Goal: Task Accomplishment & Management: Check status

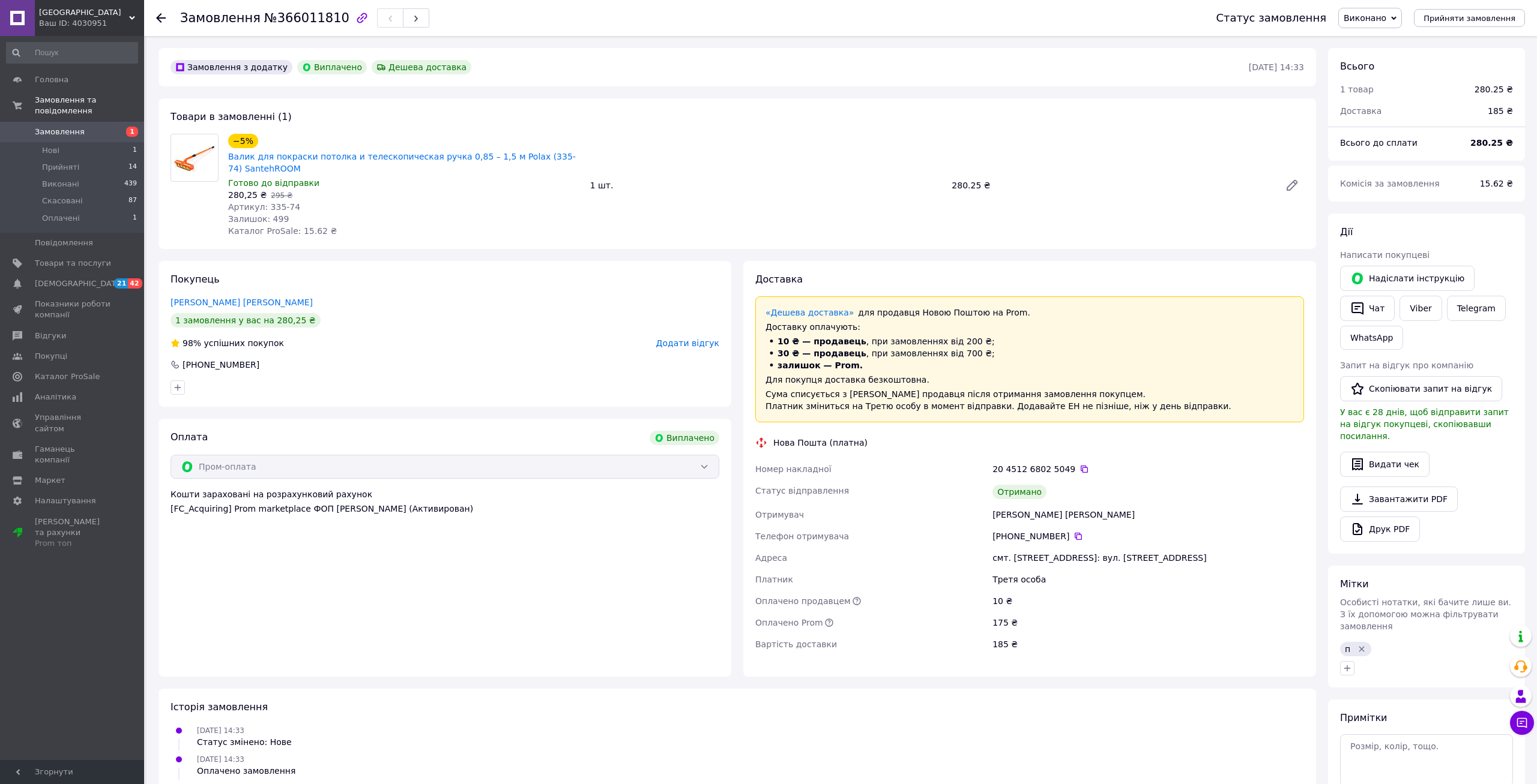
scroll to position [10, 0]
click at [104, 127] on span "Замовлення" at bounding box center [73, 132] width 76 height 11
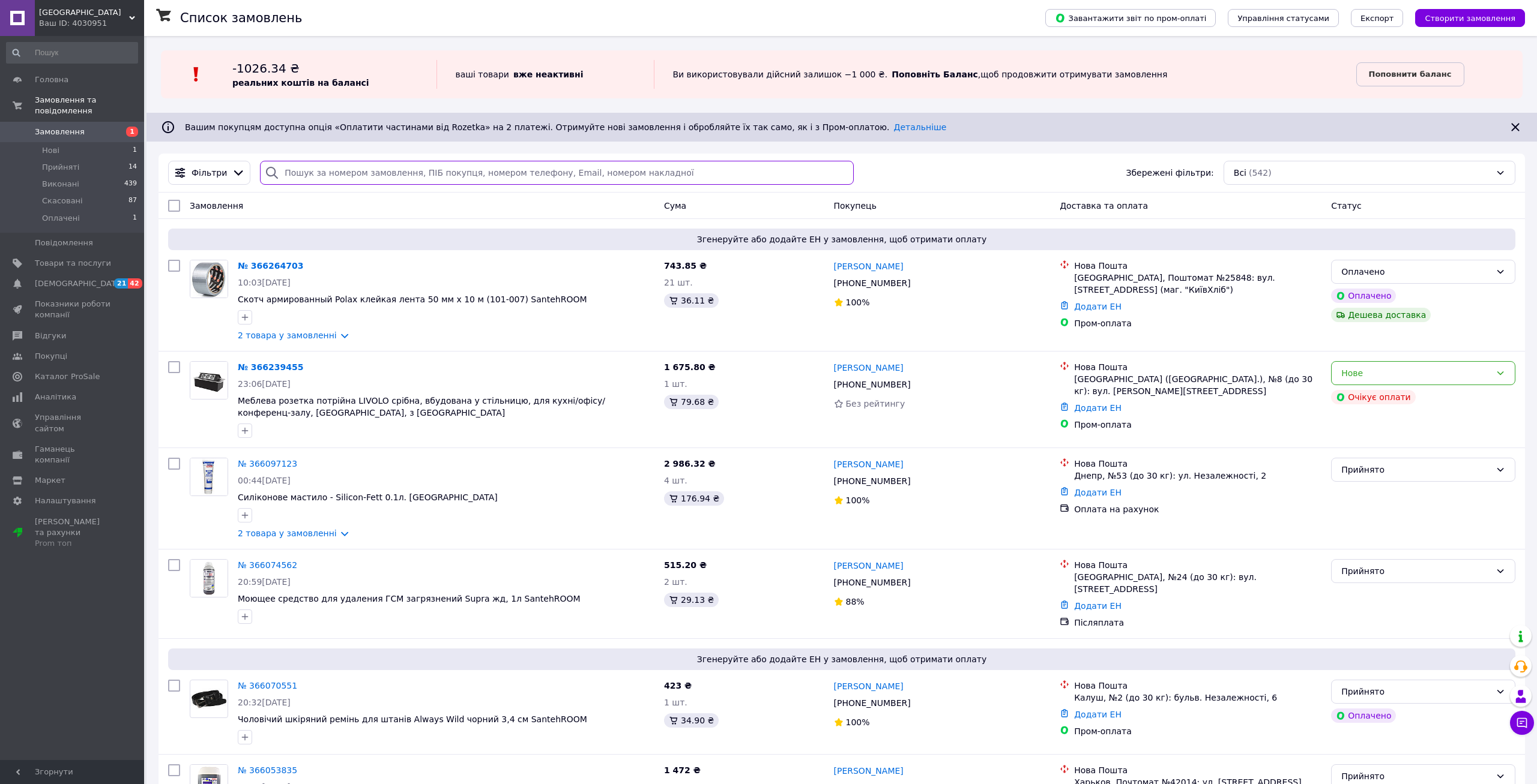
click at [333, 174] on input "search" at bounding box center [556, 173] width 593 height 24
paste input "20451268025049"
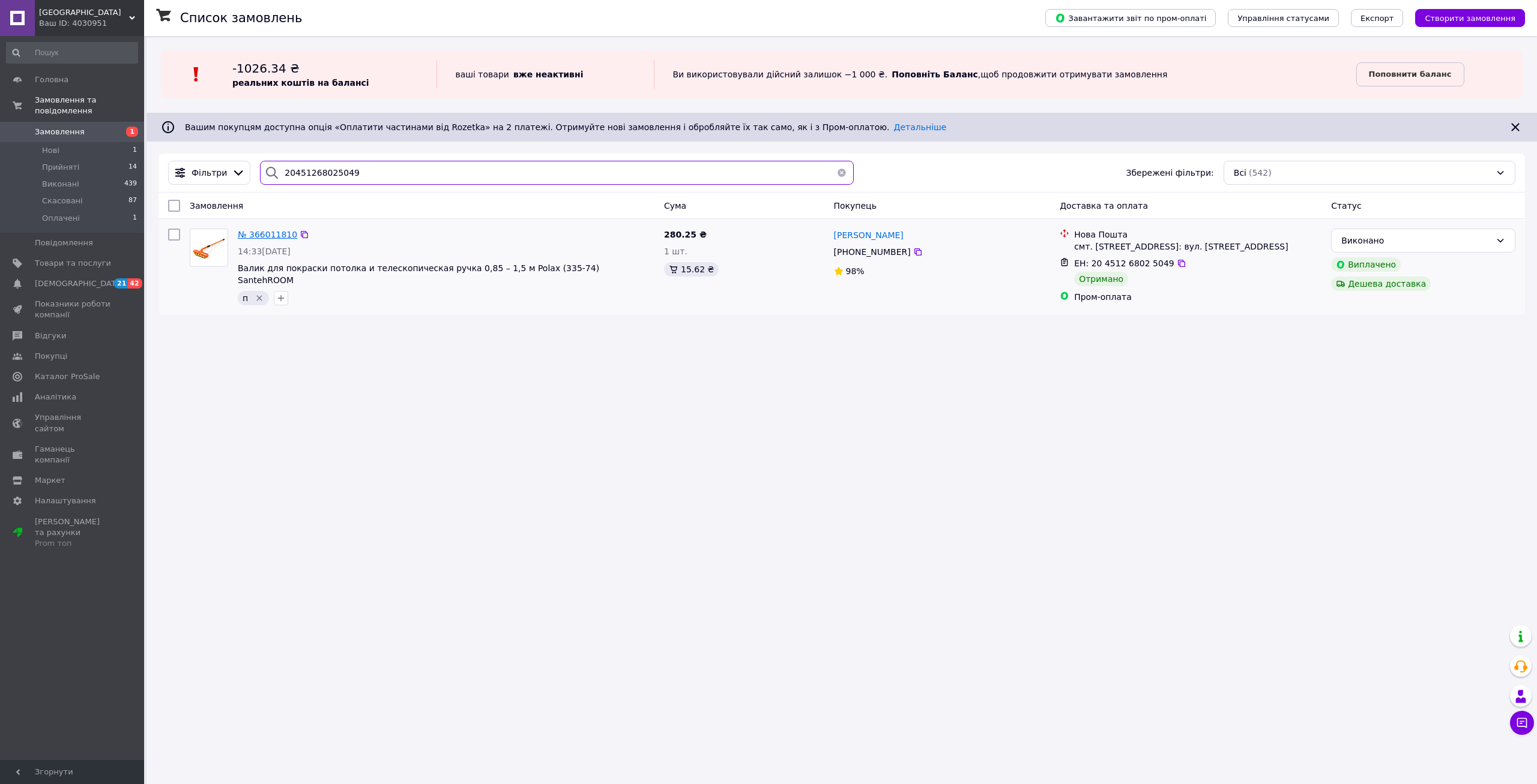
type input "20451268025049"
click at [282, 239] on span "№ 366011810" at bounding box center [267, 234] width 59 height 10
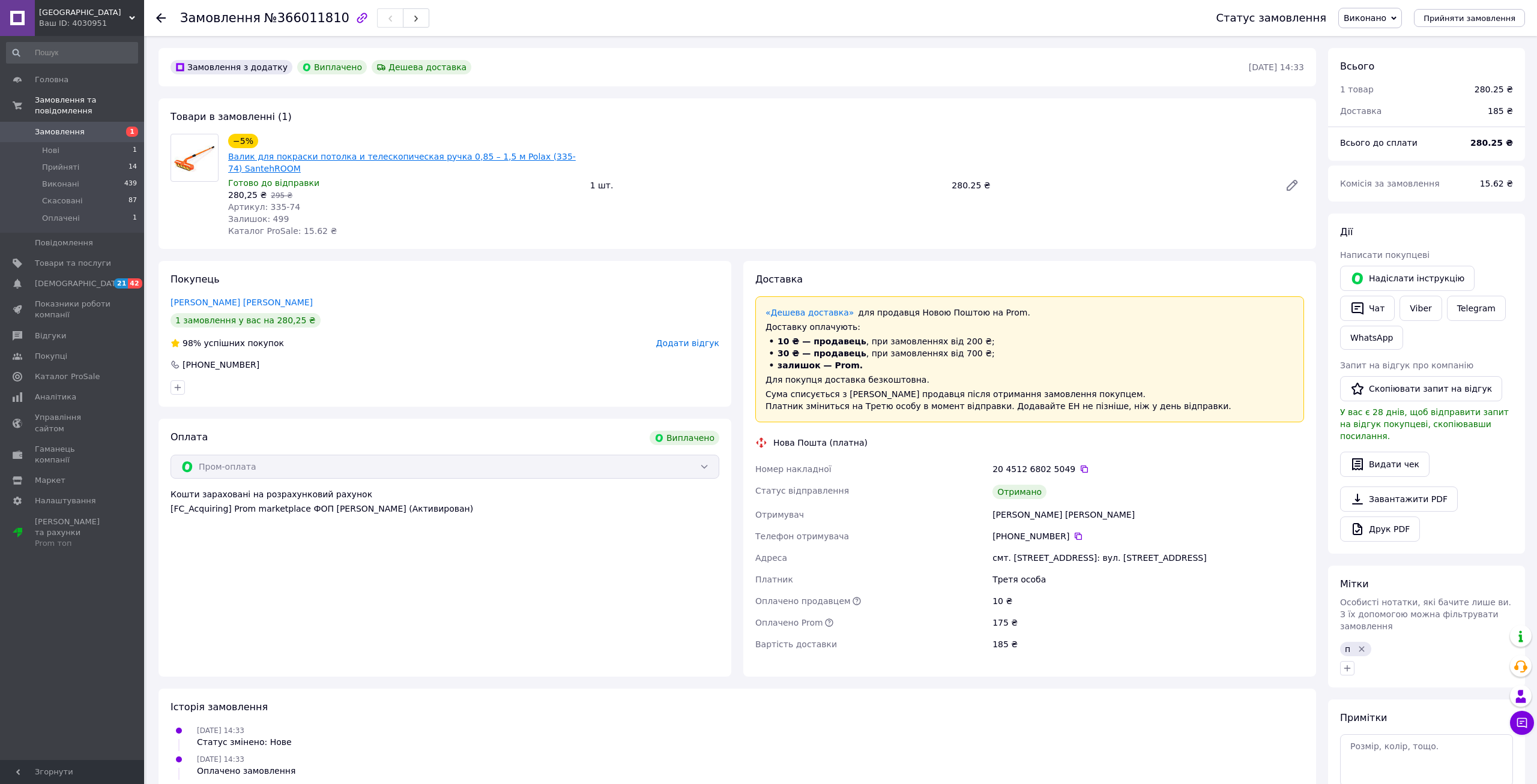
scroll to position [10, 0]
drag, startPoint x: 263, startPoint y: 205, endPoint x: 310, endPoint y: 206, distance: 47.0
click at [310, 206] on div "Артикул: 335-74" at bounding box center [404, 207] width 353 height 12
copy span "335-74"
drag, startPoint x: 952, startPoint y: 184, endPoint x: 978, endPoint y: 197, distance: 29.1
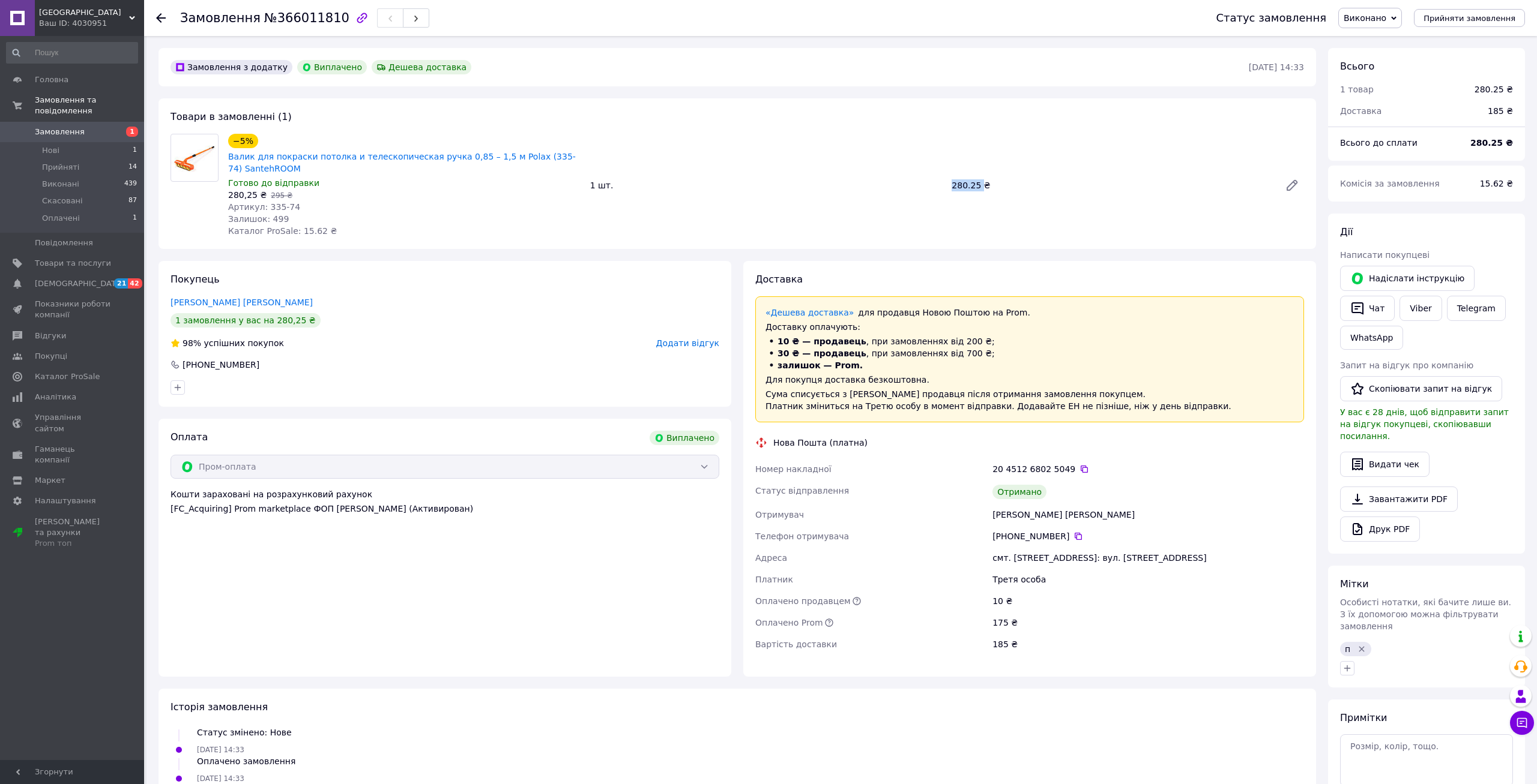
click at [978, 197] on div "−5% Валик для покраски потолка и телескопическая ручка 0,85 – 1,5 м Polax (335-…" at bounding box center [766, 185] width 1086 height 108
copy div "280.25"
click at [933, 196] on div "−5% Валик для покраски потолка и телескопическая ручка 0,85 – 1,5 м Polax (335-…" at bounding box center [766, 185] width 1086 height 108
drag, startPoint x: 948, startPoint y: 190, endPoint x: 974, endPoint y: 198, distance: 27.2
click at [974, 198] on div "−5% Валик для покраски потолка и телескопическая ручка 0,85 – 1,5 м Polax (335-…" at bounding box center [766, 185] width 1086 height 108
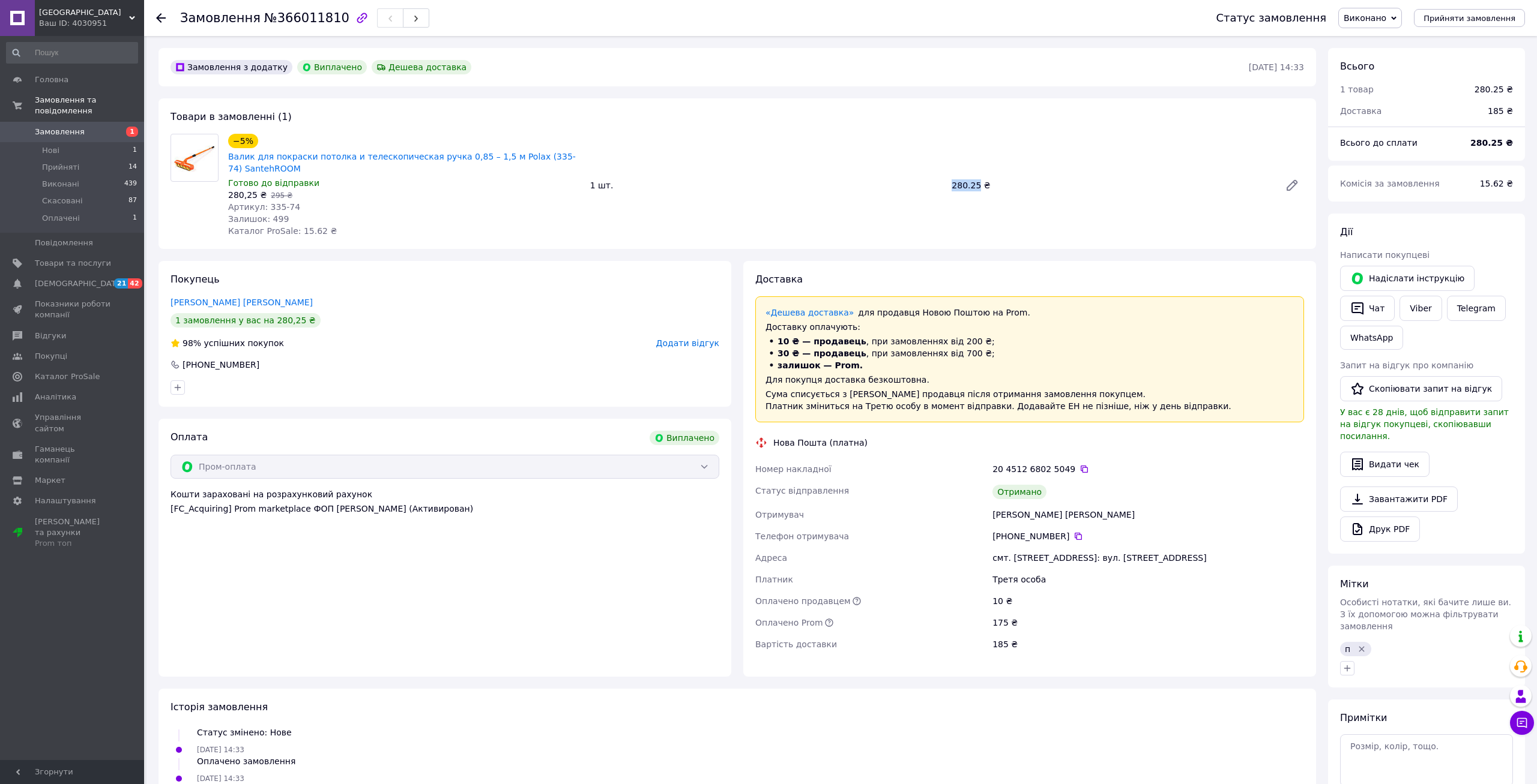
copy div "1 шт. 280.25"
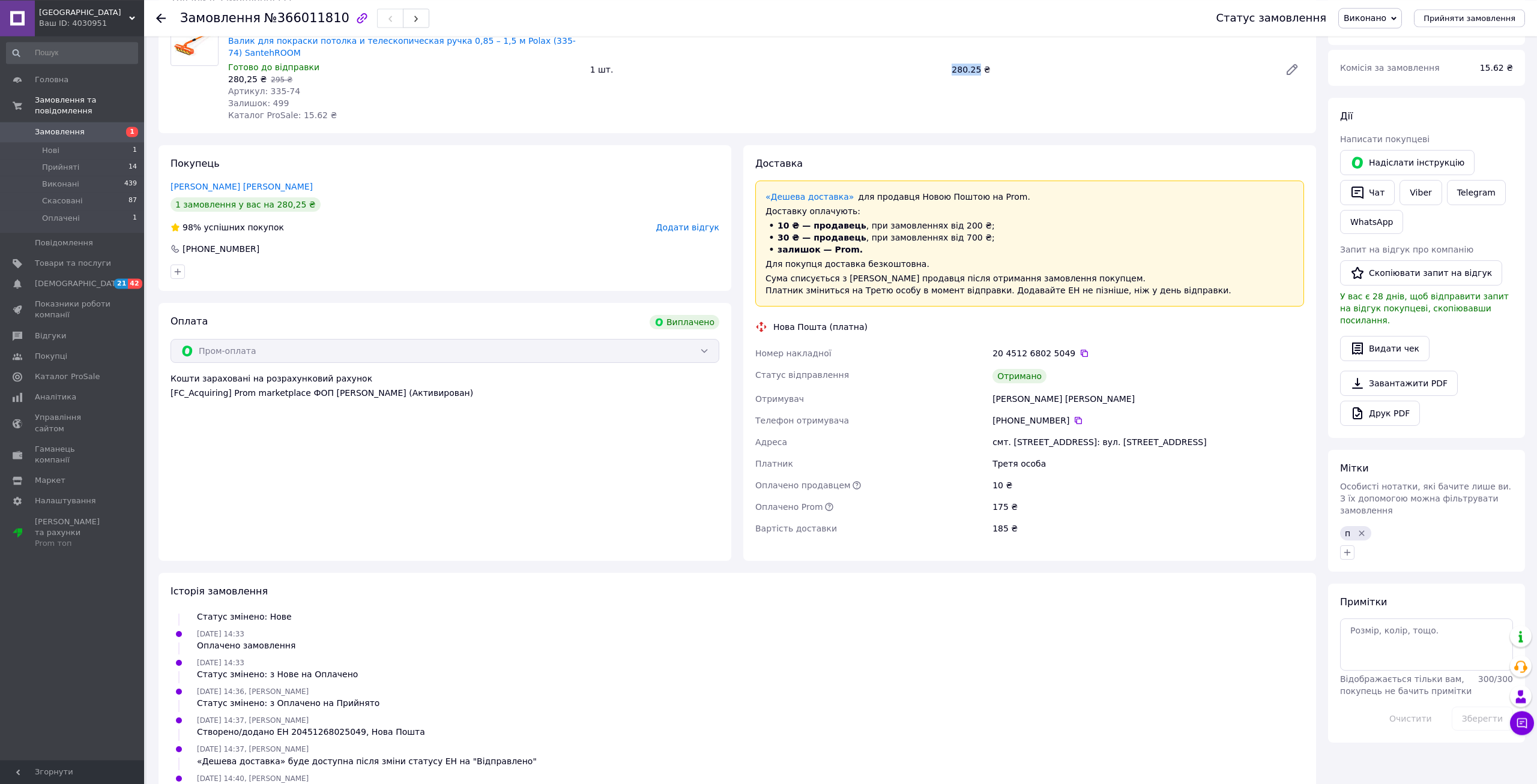
scroll to position [0, 0]
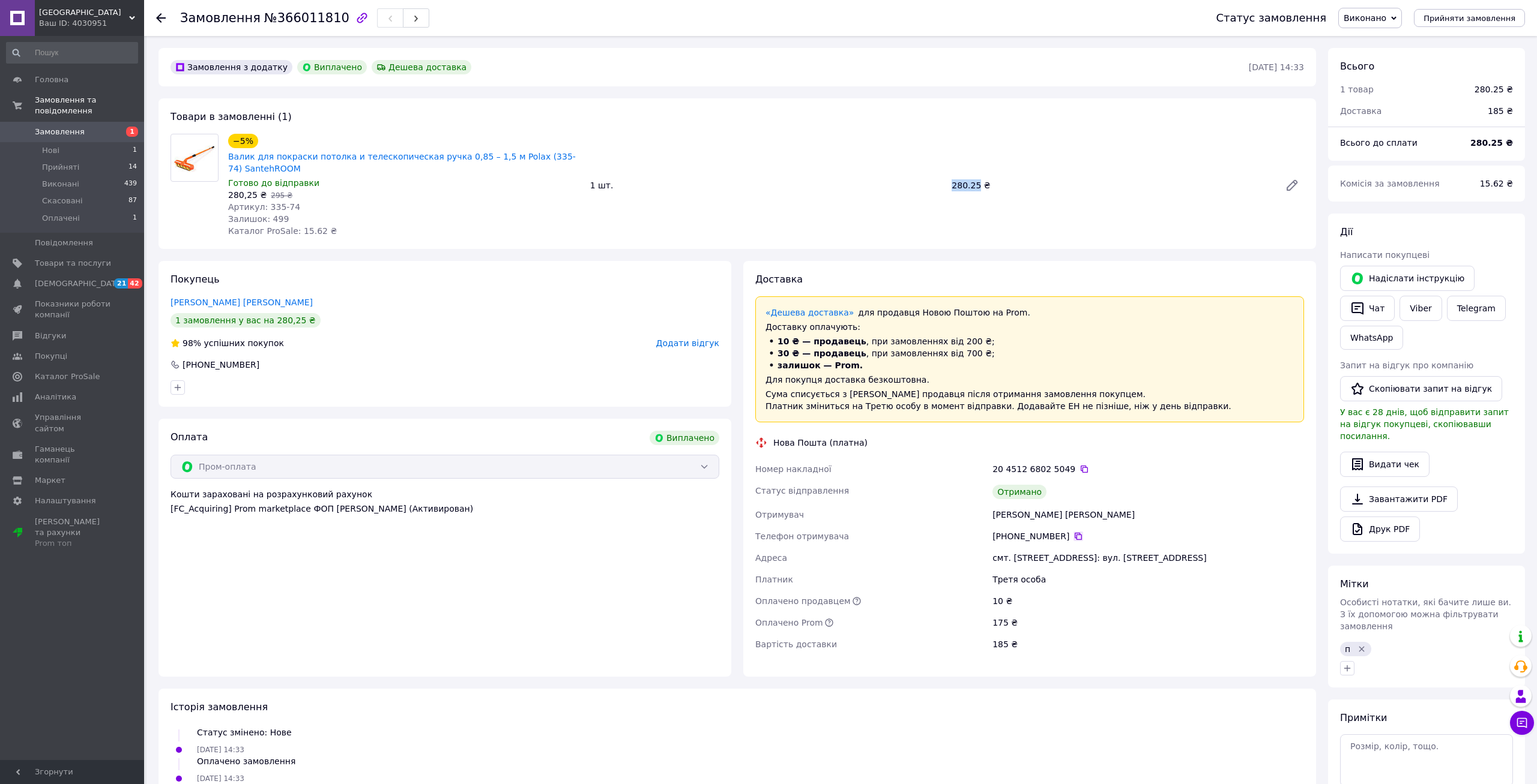
click at [1074, 537] on icon at bounding box center [1078, 536] width 7 height 7
